Goal: Go to known website: Access a specific website the user already knows

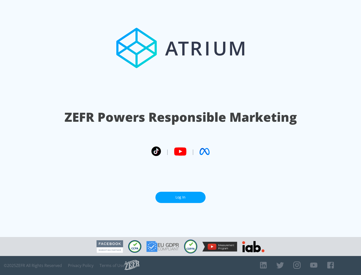
click at [180, 198] on link "Log In" at bounding box center [180, 197] width 50 height 11
